Goal: Communication & Community: Answer question/provide support

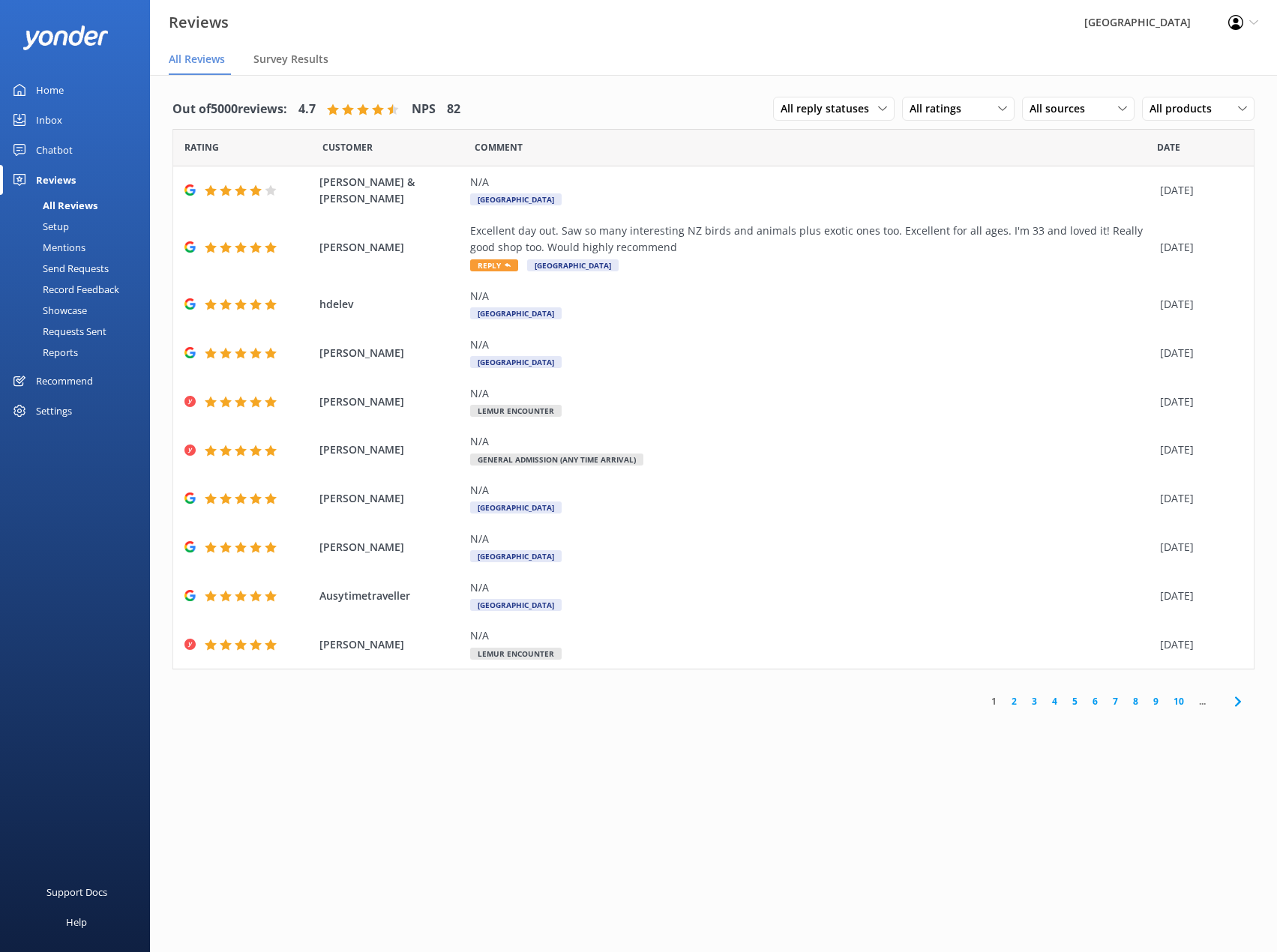
click at [1014, 698] on link "2" at bounding box center [1014, 701] width 20 height 14
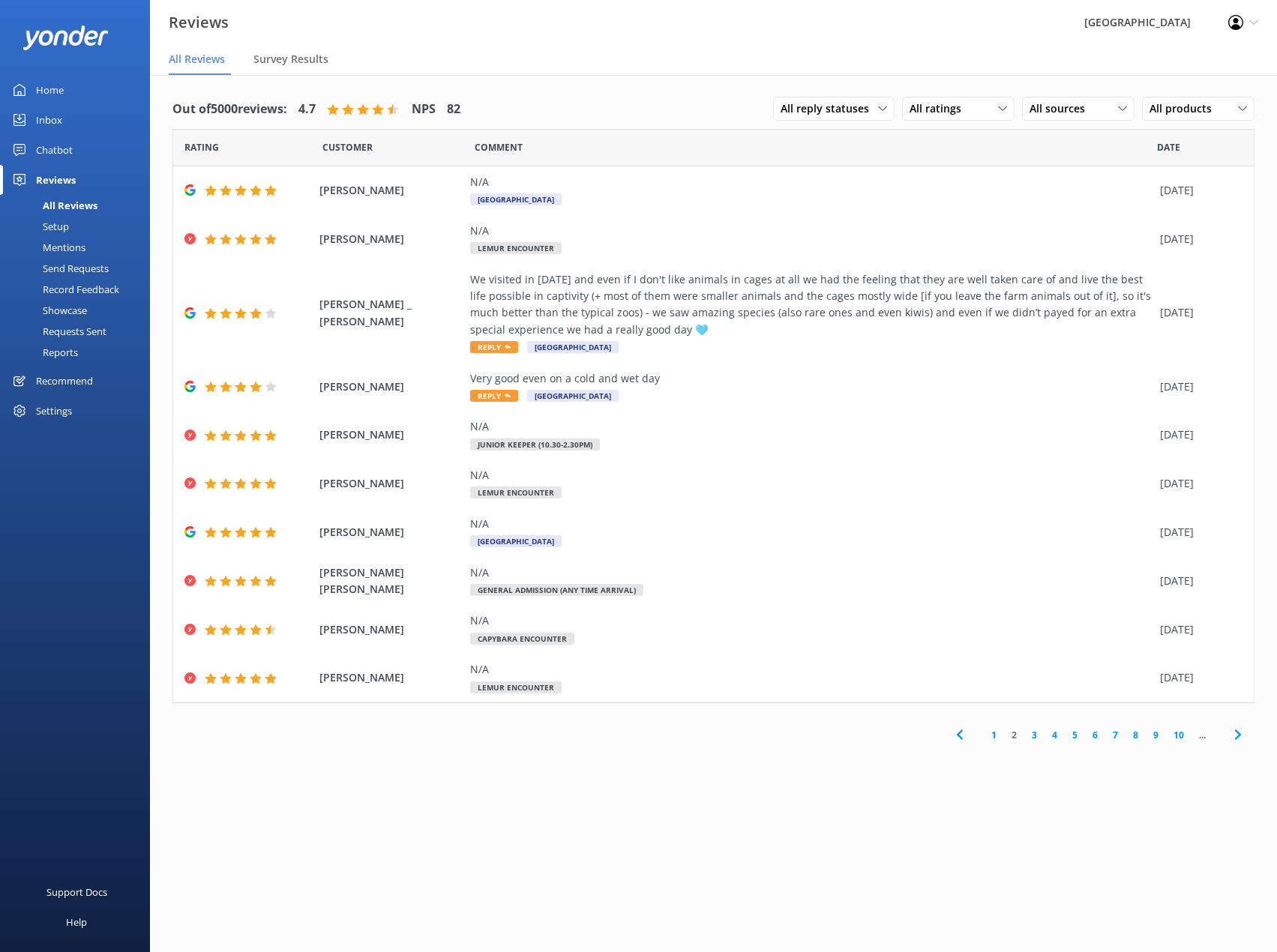
click at [72, 117] on link "Inbox" at bounding box center [75, 120] width 150 height 30
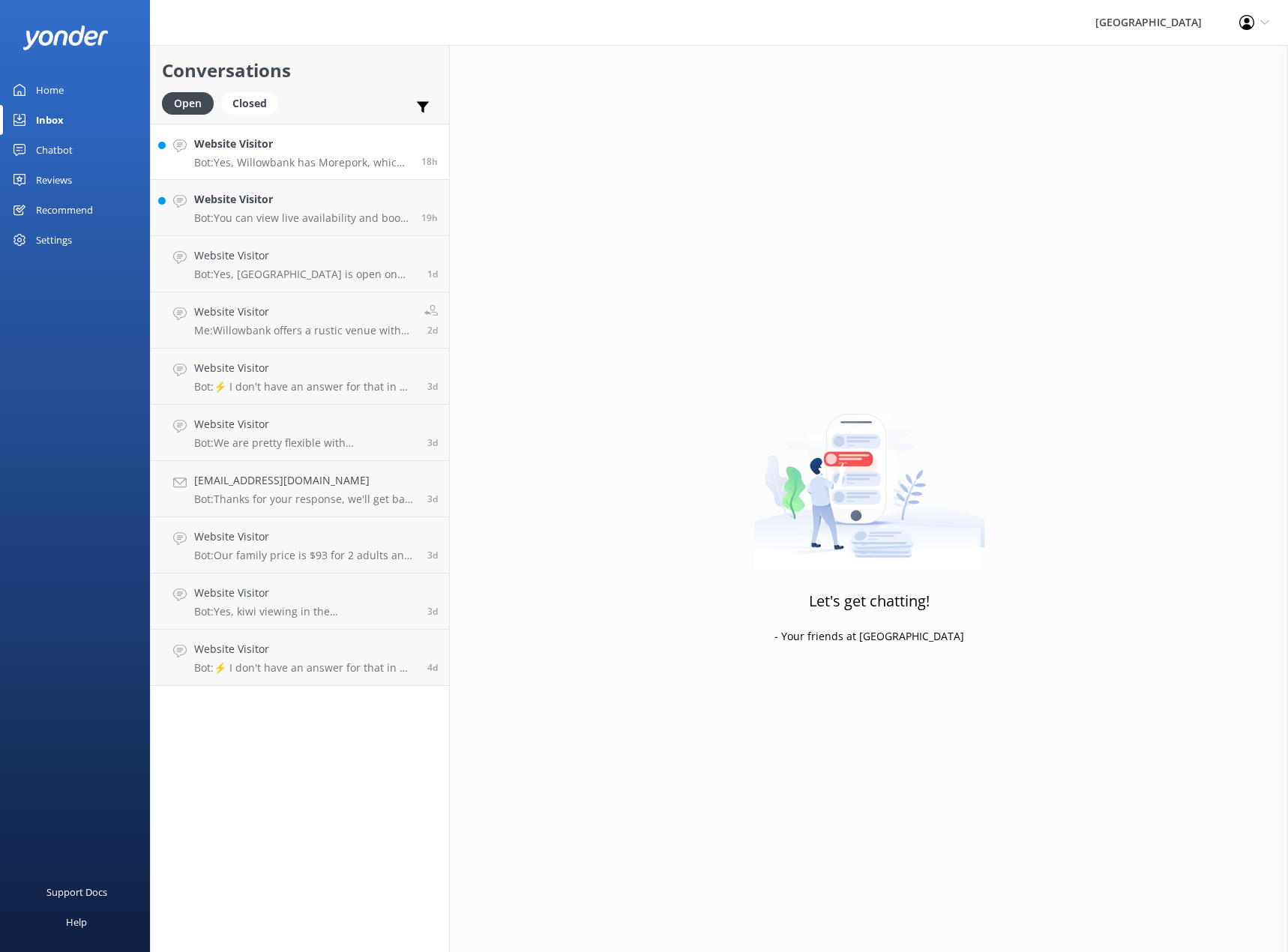
click at [301, 153] on div "Website Visitor Bot: Yes, [GEOGRAPHIC_DATA] has Morepork, which is also known a…" at bounding box center [303, 151] width 216 height 32
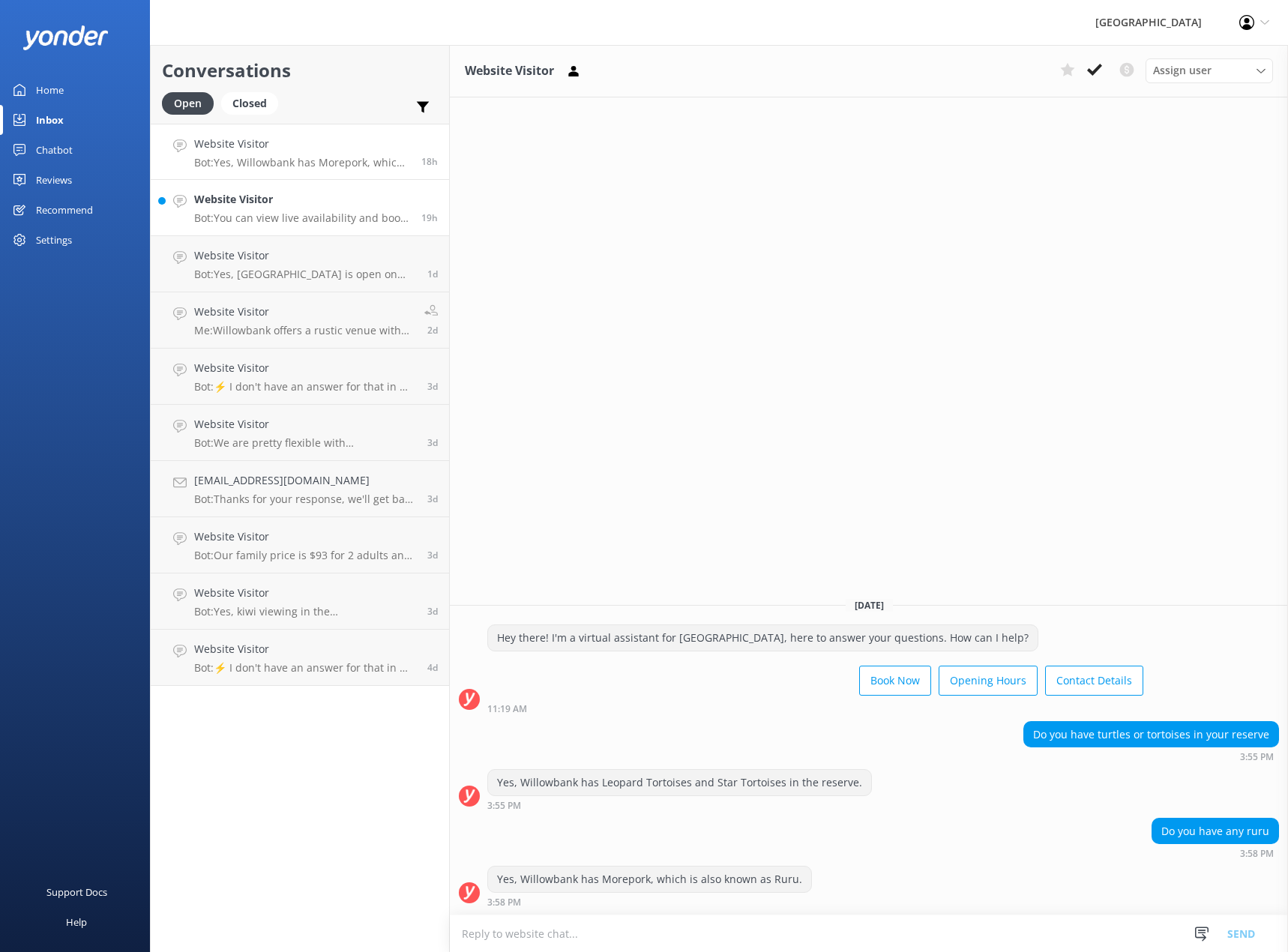
click at [341, 205] on h4 "Website Visitor" at bounding box center [303, 199] width 216 height 16
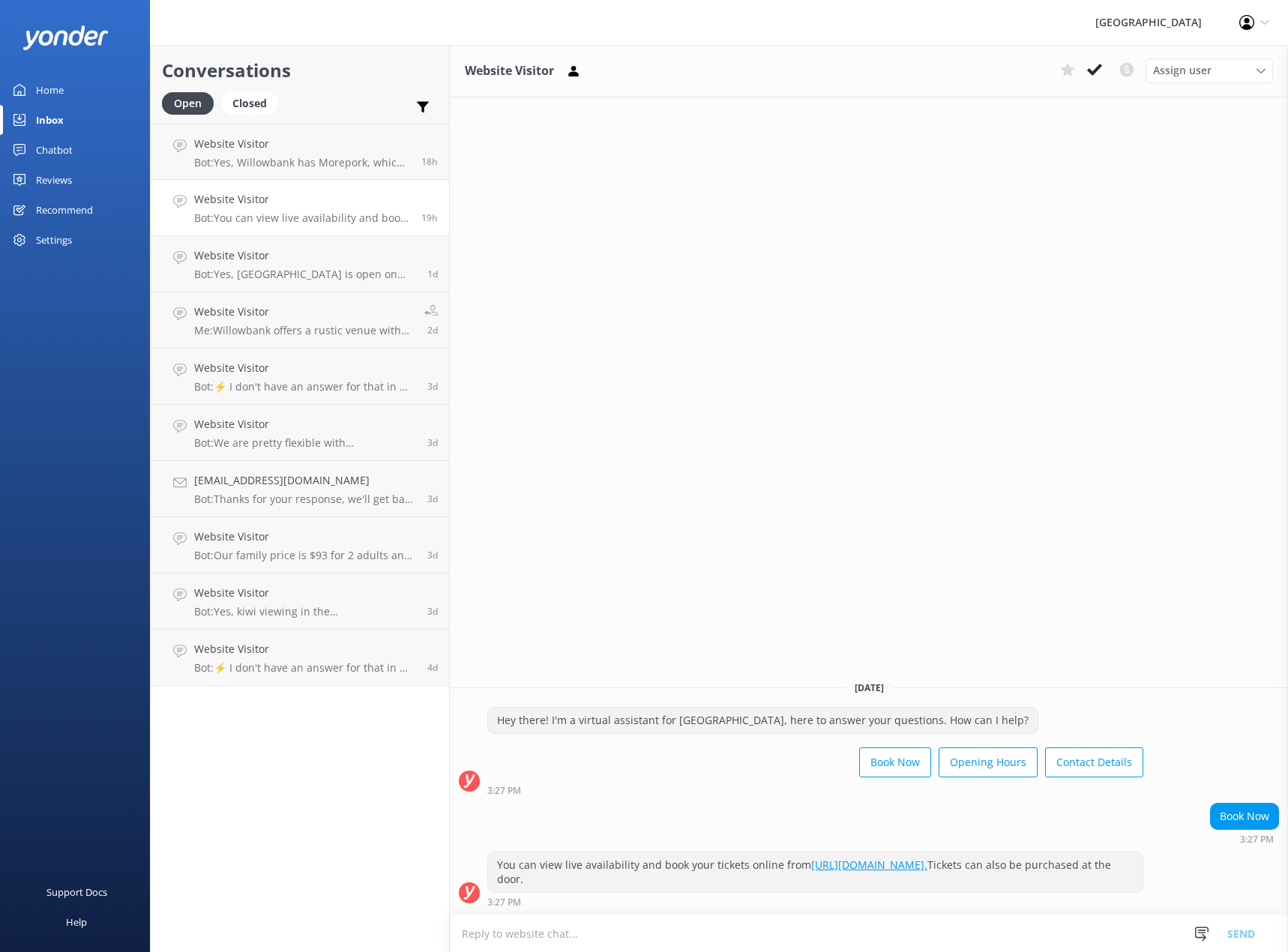
click at [831, 446] on div "Website Visitor Assign user [PERSON_NAME] Admin [PERSON_NAME] and [PERSON_NAME]…" at bounding box center [868, 499] width 838 height 907
click at [259, 248] on h4 "Website Visitor" at bounding box center [305, 255] width 222 height 16
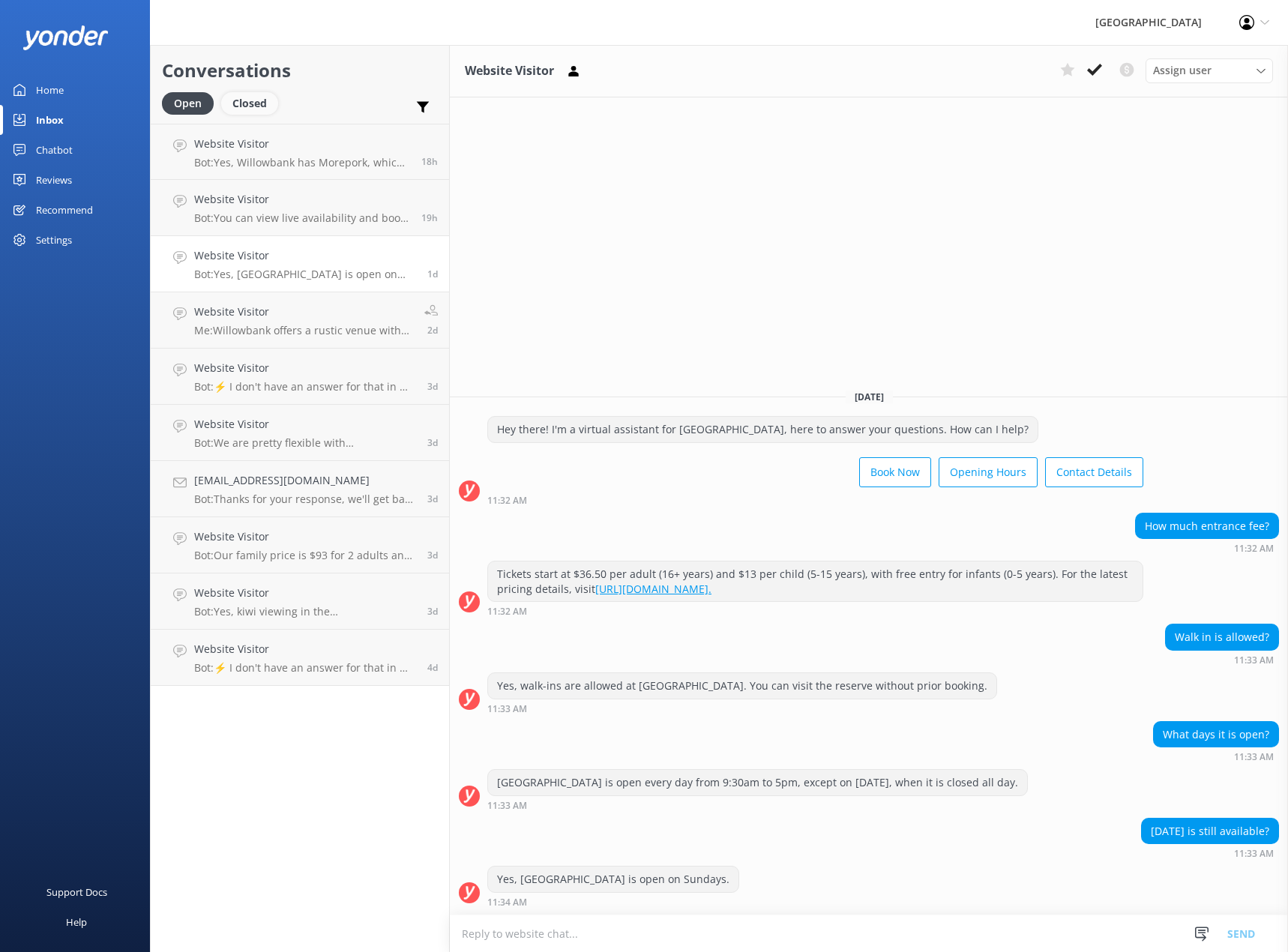
click at [238, 107] on div "Closed" at bounding box center [249, 103] width 57 height 23
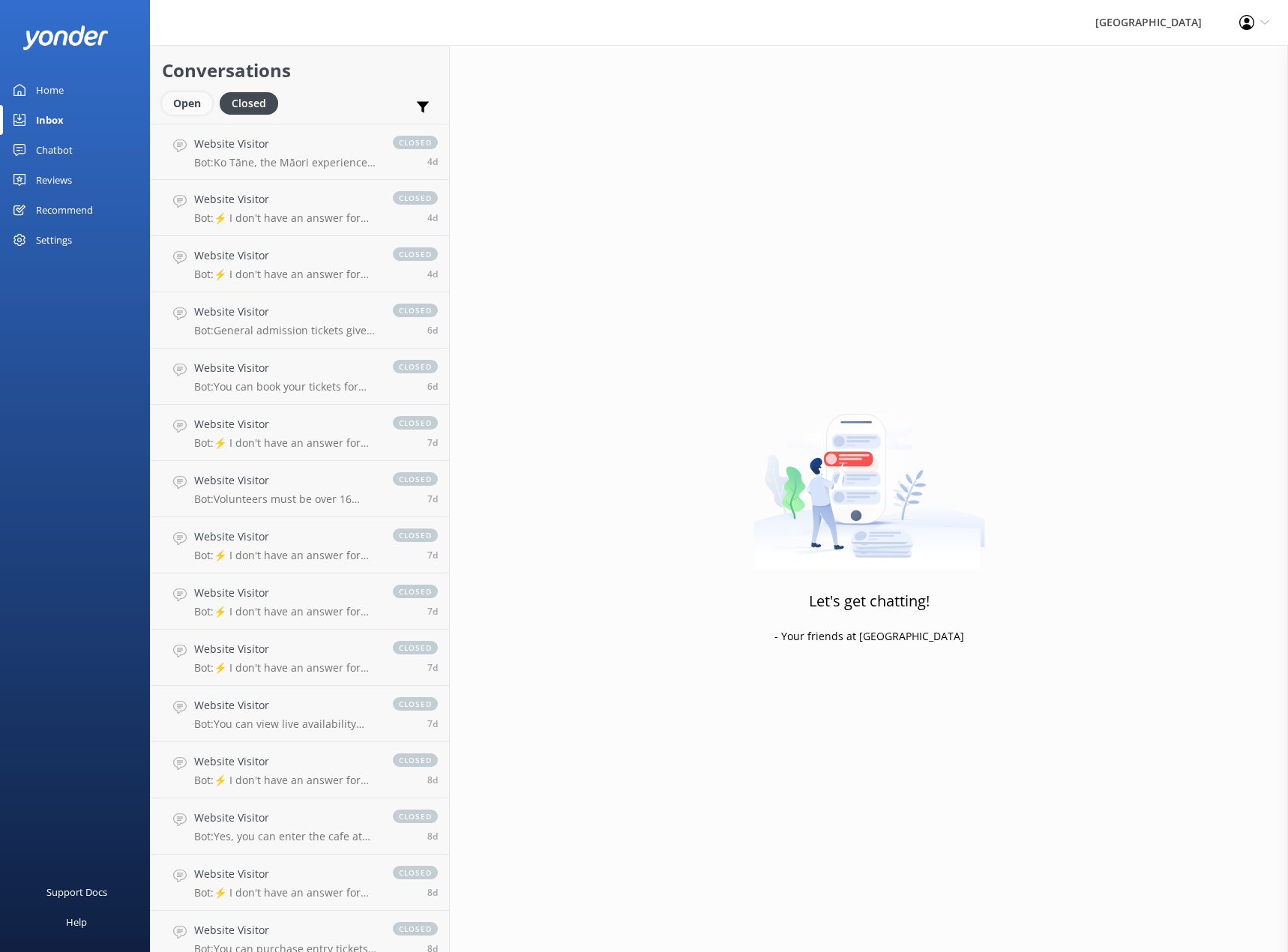
click at [192, 106] on div "Open" at bounding box center [187, 103] width 51 height 23
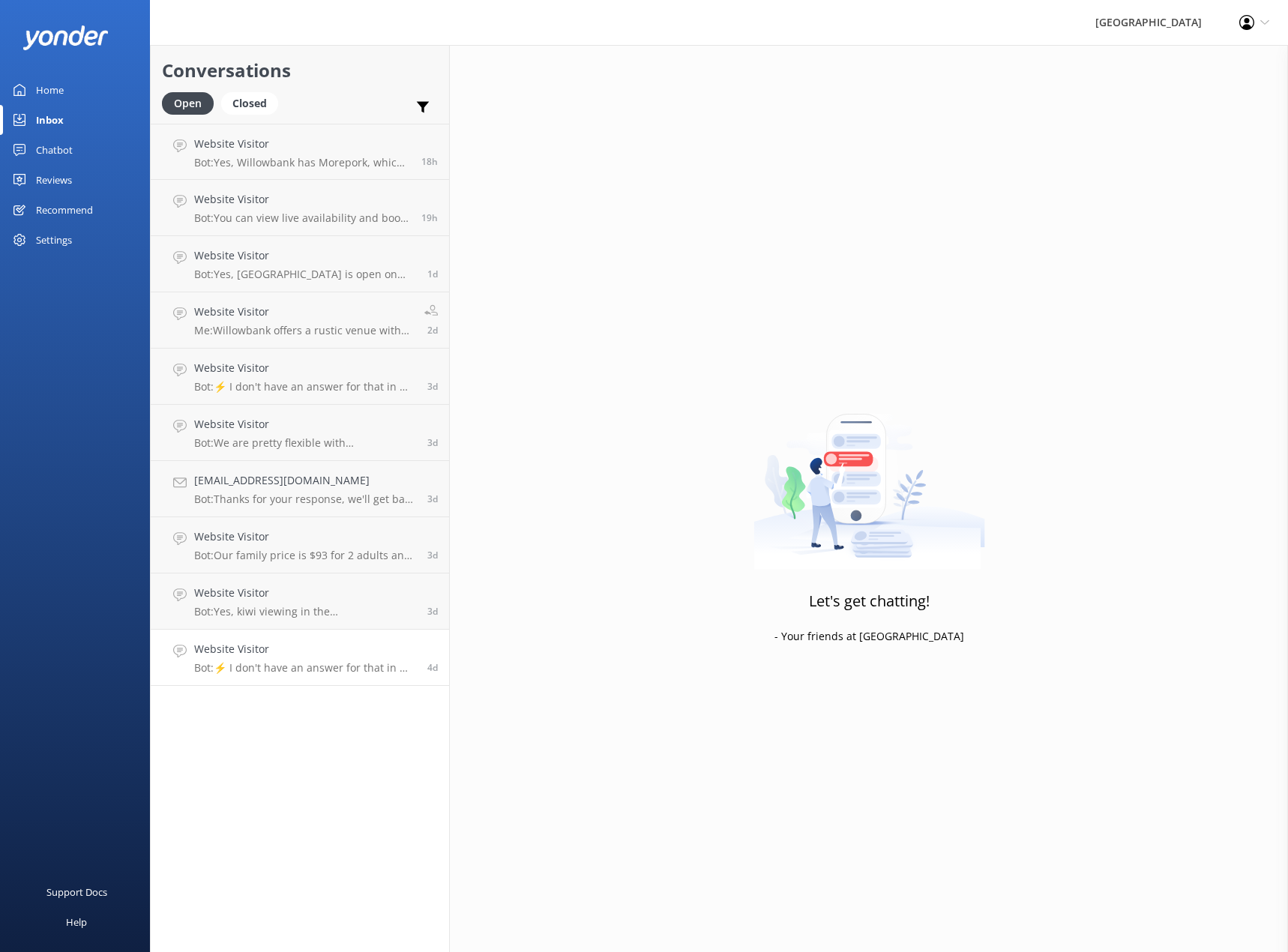
click at [324, 663] on p "Bot: ⚡ I don't have an answer for that in my knowledge base. Please try and rep…" at bounding box center [305, 667] width 222 height 13
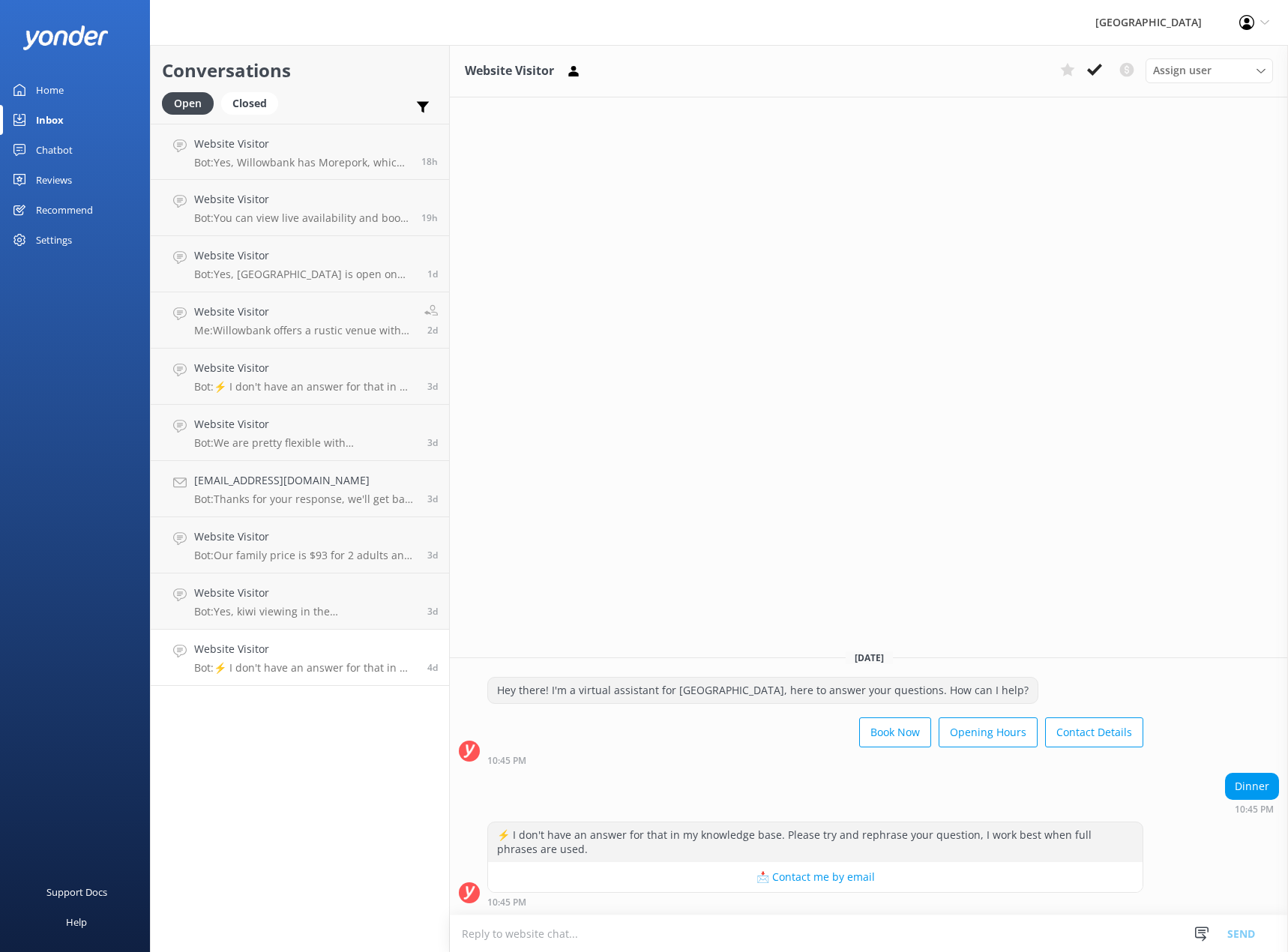
click at [329, 635] on link "Website Visitor Bot: ⚡ I don't have an answer for that in my knowledge base. Pl…" at bounding box center [300, 657] width 299 height 56
click at [334, 615] on p "Bot: Yes, kiwi viewing in the [GEOGRAPHIC_DATA] is included with your general a…" at bounding box center [305, 611] width 222 height 13
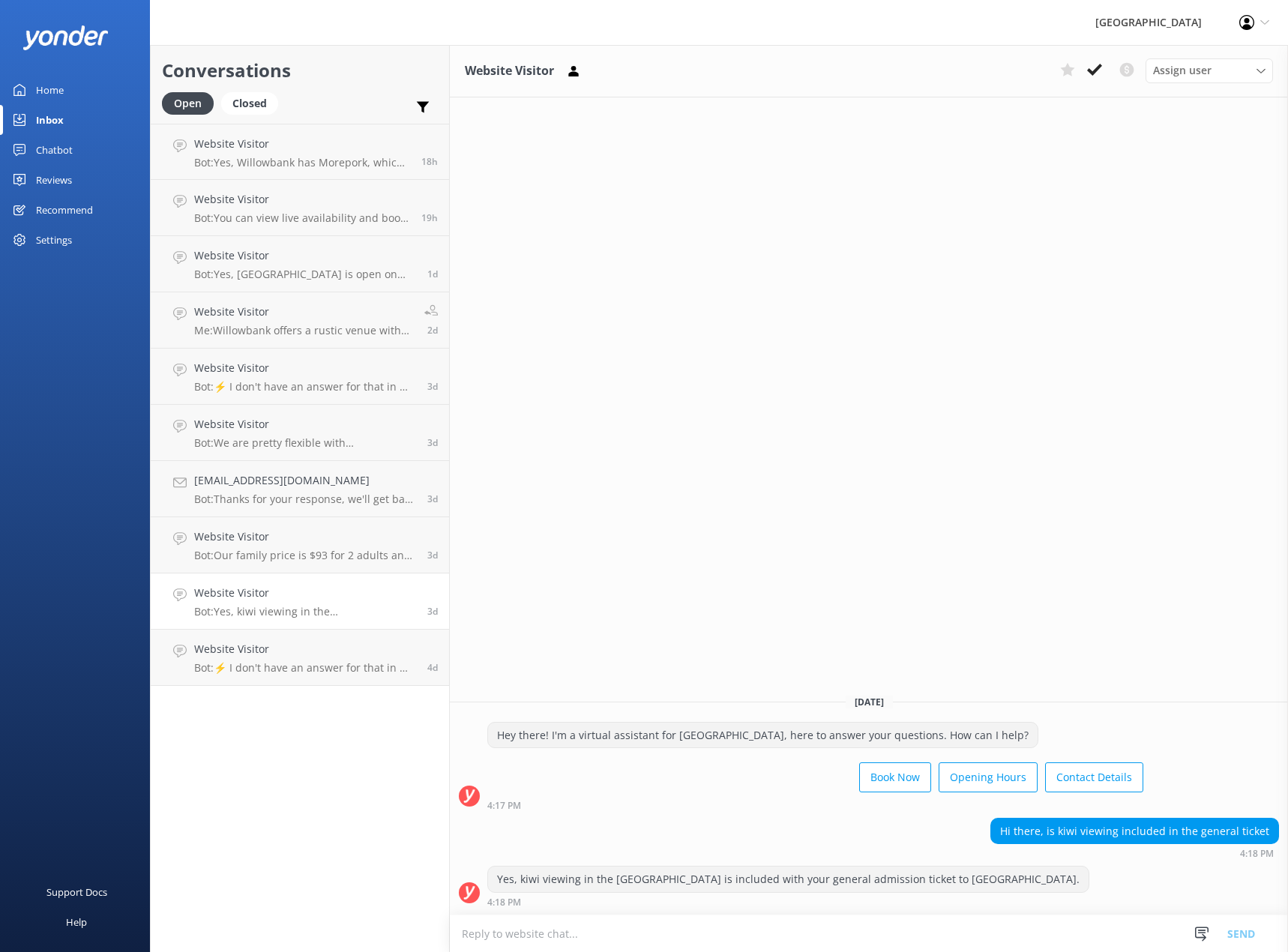
click at [300, 797] on div "Conversations Open Closed Important Converted Assigned to me Unassigned Website…" at bounding box center [299, 499] width 299 height 907
click at [227, 560] on p "Bot: Our family price is $93 for 2 adults and 2 children aged [DEMOGRAPHIC_DATA…" at bounding box center [305, 555] width 222 height 13
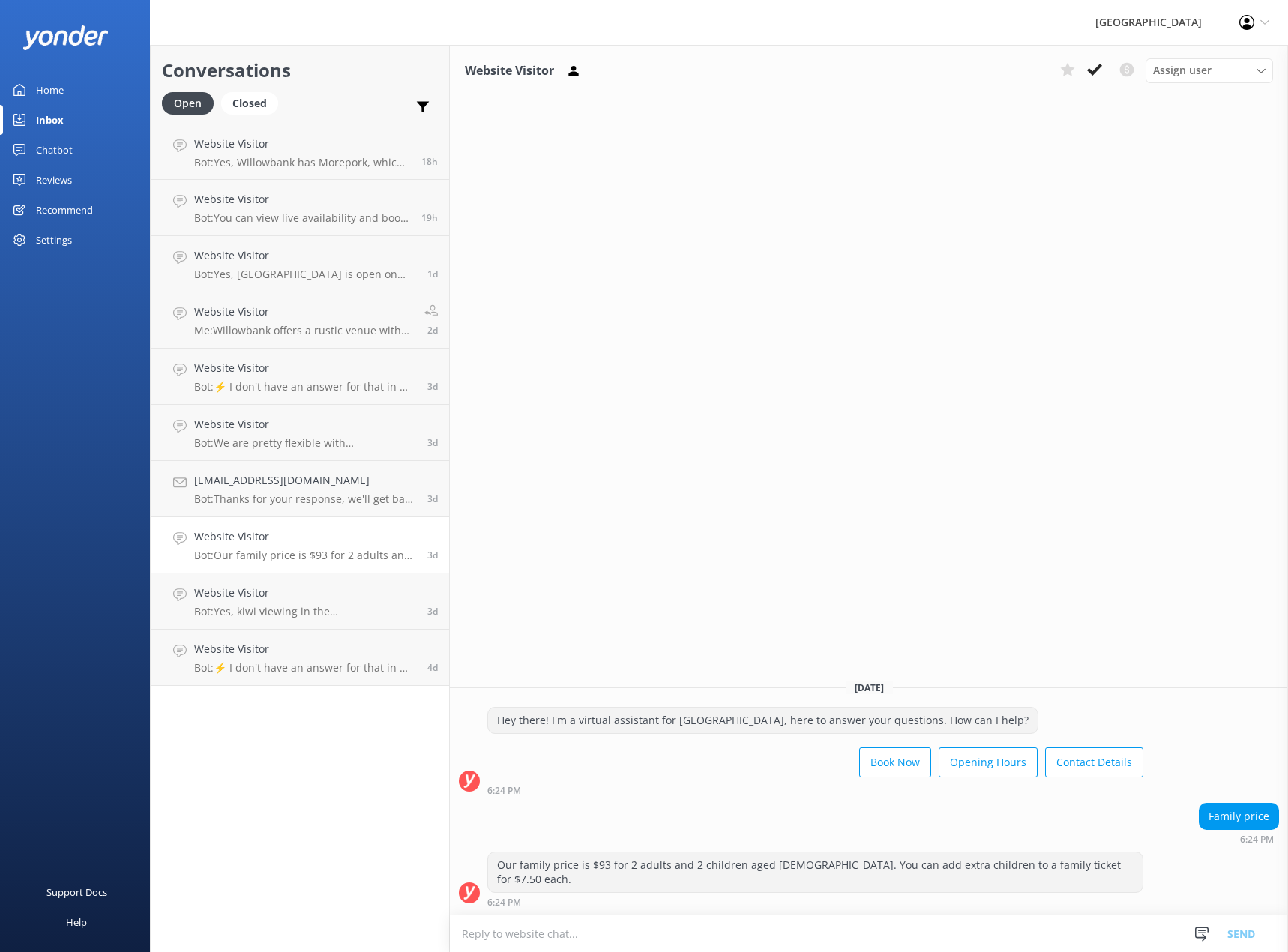
click at [619, 520] on div "Website Visitor Assign user [PERSON_NAME] Admin [PERSON_NAME] and [PERSON_NAME]…" at bounding box center [868, 499] width 838 height 907
click at [745, 191] on div "Website Visitor Assign user [PERSON_NAME] Admin [PERSON_NAME] and [PERSON_NAME]…" at bounding box center [868, 499] width 838 height 907
